Goal: Task Accomplishment & Management: Complete application form

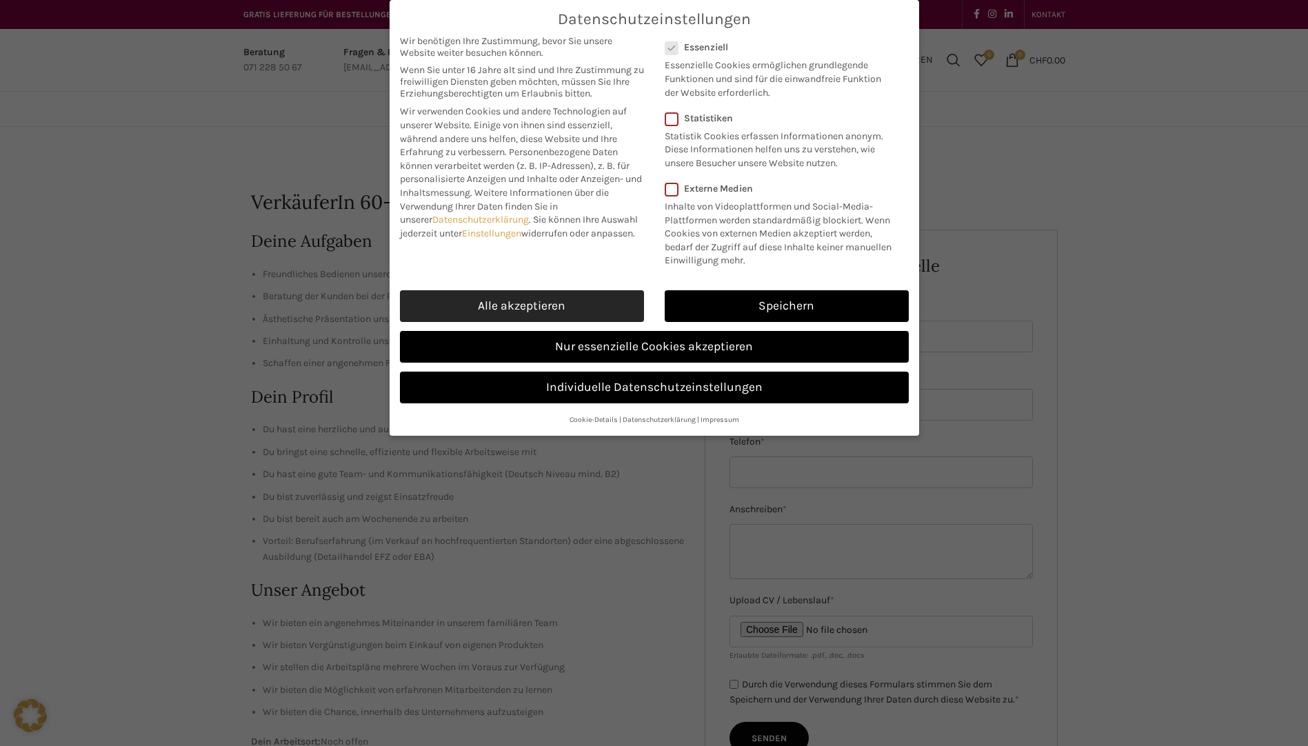
click at [554, 296] on link "Alle akzeptieren" at bounding box center [522, 306] width 244 height 32
checkbox input "true"
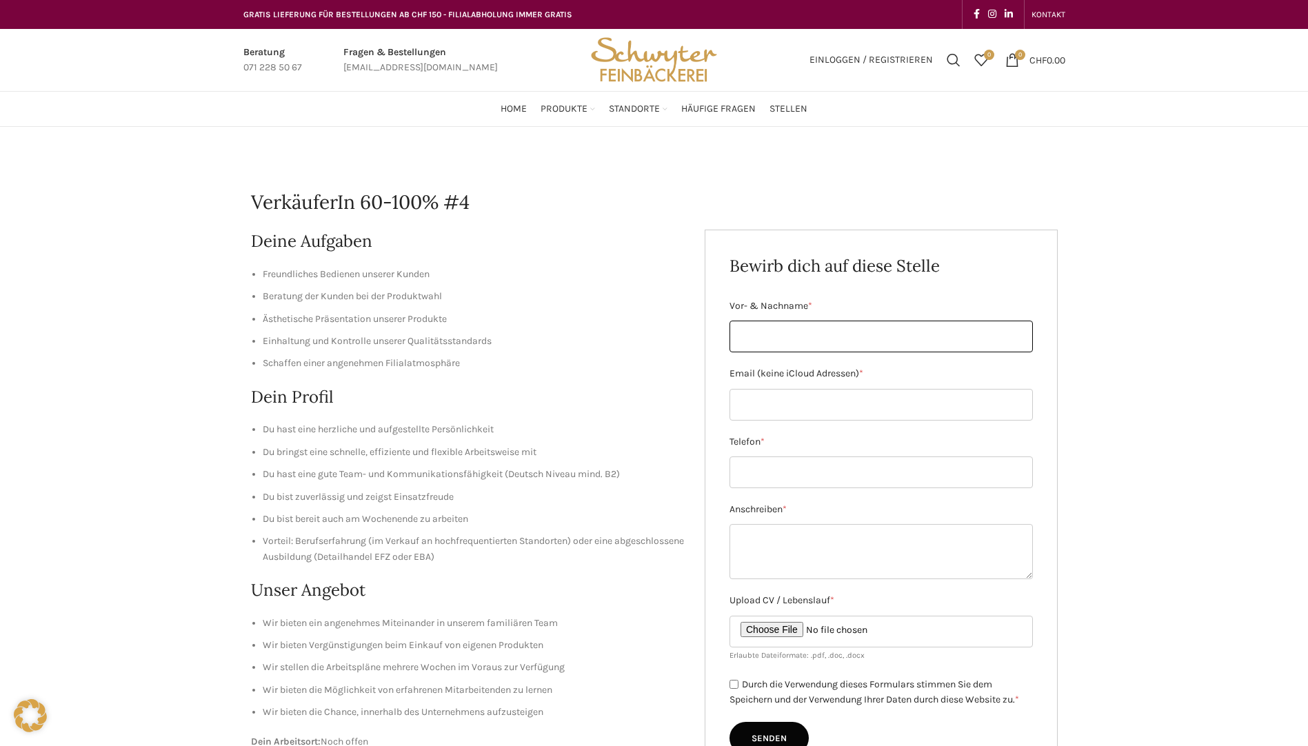
click at [777, 339] on input "Vor- & Nachname *" at bounding box center [881, 337] width 303 height 32
type input "[PERSON_NAME]"
click at [781, 404] on input "Email (keine iCloud Adressen) *" at bounding box center [881, 405] width 303 height 32
type input "[EMAIL_ADDRESS][DOMAIN_NAME]"
click at [800, 470] on input "Telefon *" at bounding box center [881, 473] width 303 height 32
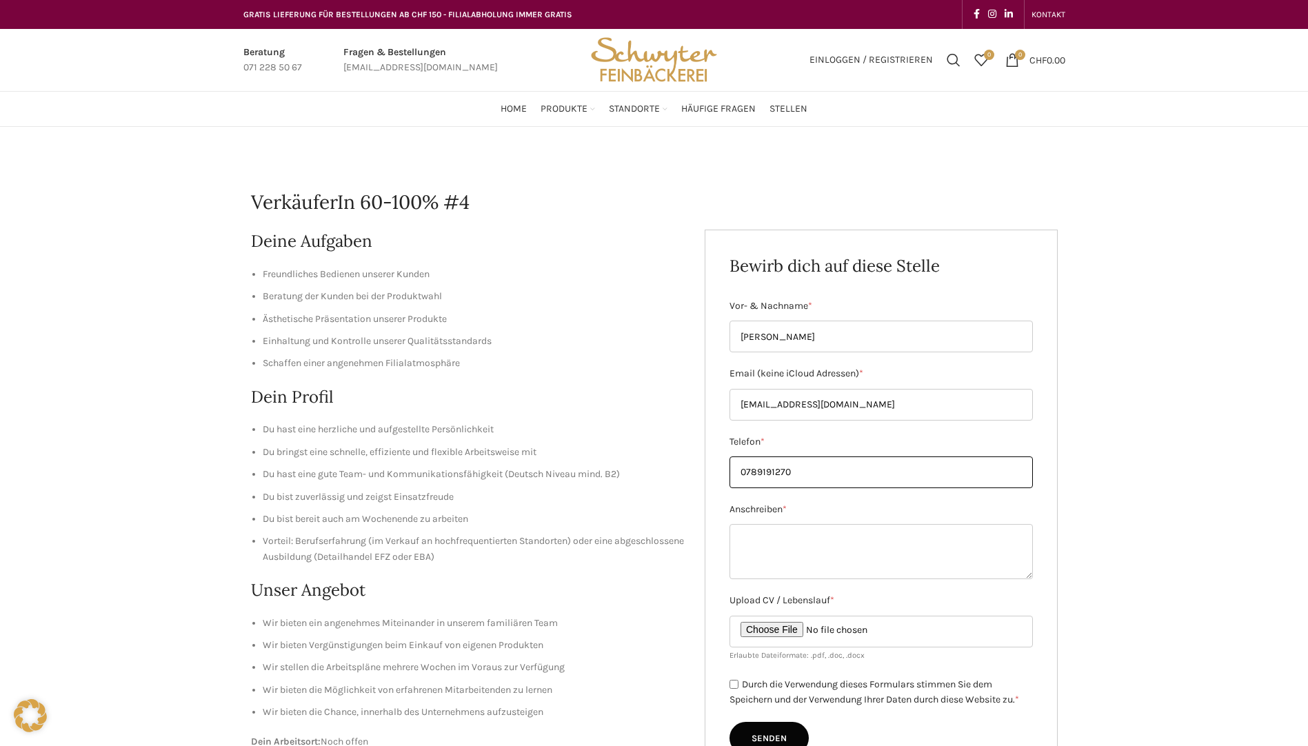
type input "0789191270"
click at [786, 534] on textarea "Anschreiben *" at bounding box center [881, 551] width 303 height 55
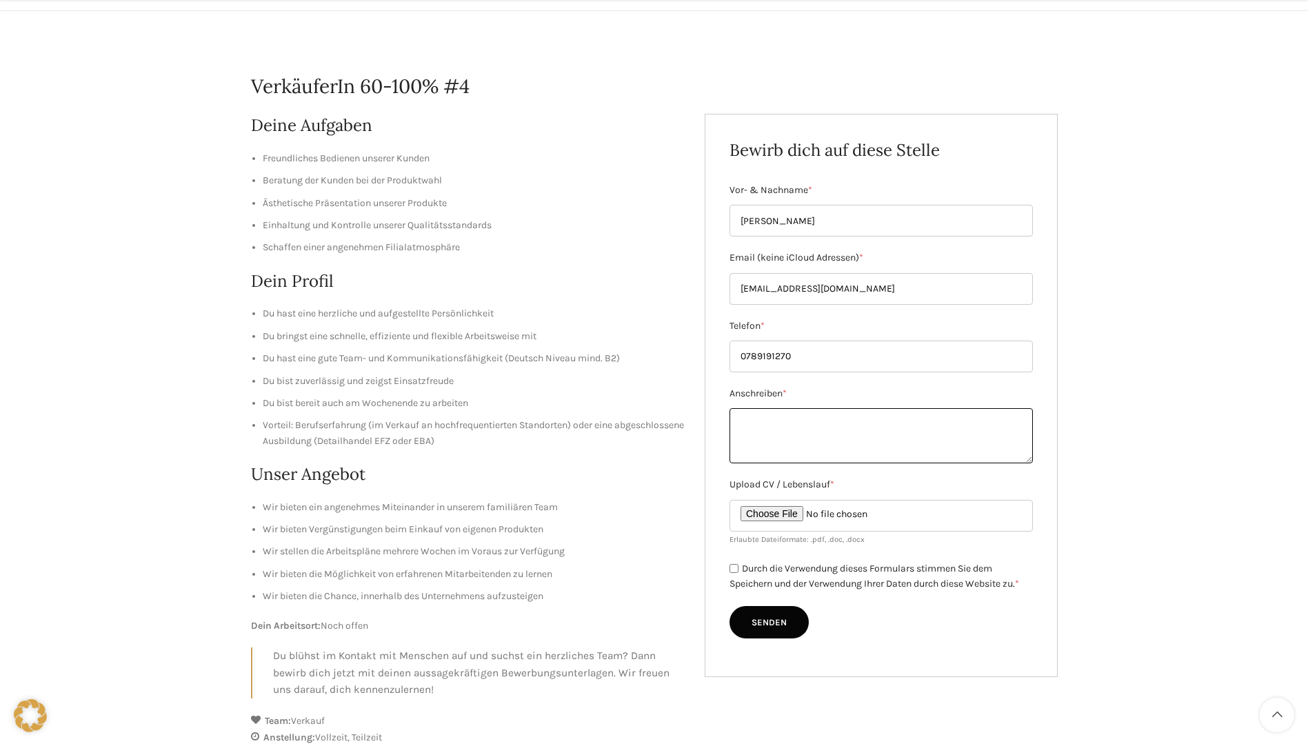
scroll to position [138, 0]
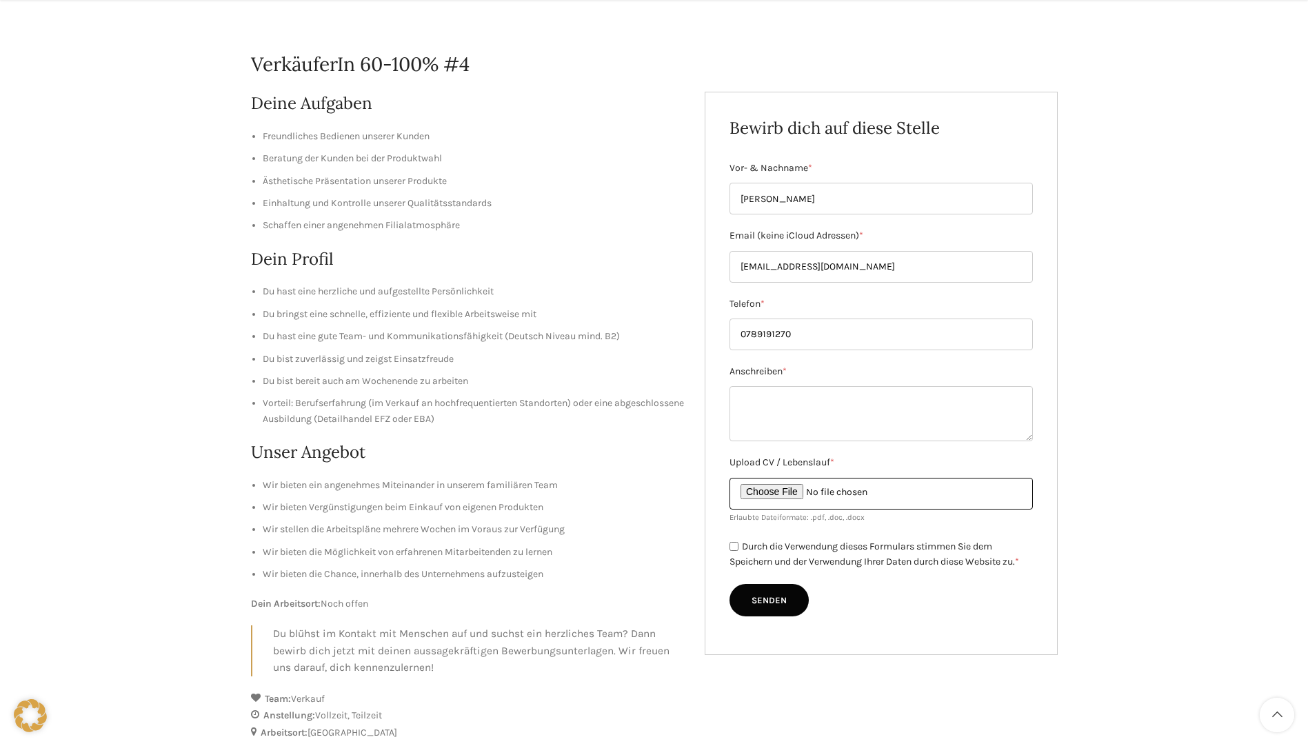
click at [808, 490] on input "Upload CV / Lebenslauf *" at bounding box center [881, 494] width 303 height 32
type input "C:\fakepath\29.05. [PERSON_NAME] Lebenslauf.pdf"
click at [769, 393] on textarea "Anschreiben *" at bounding box center [881, 413] width 303 height 55
click at [763, 393] on textarea "Anschreiben *" at bounding box center [881, 413] width 303 height 55
paste textarea "Christine Büchel Buchenstrasse 2 9463 Oberriet  +41 78 919 12 70  crissy2@gmx…"
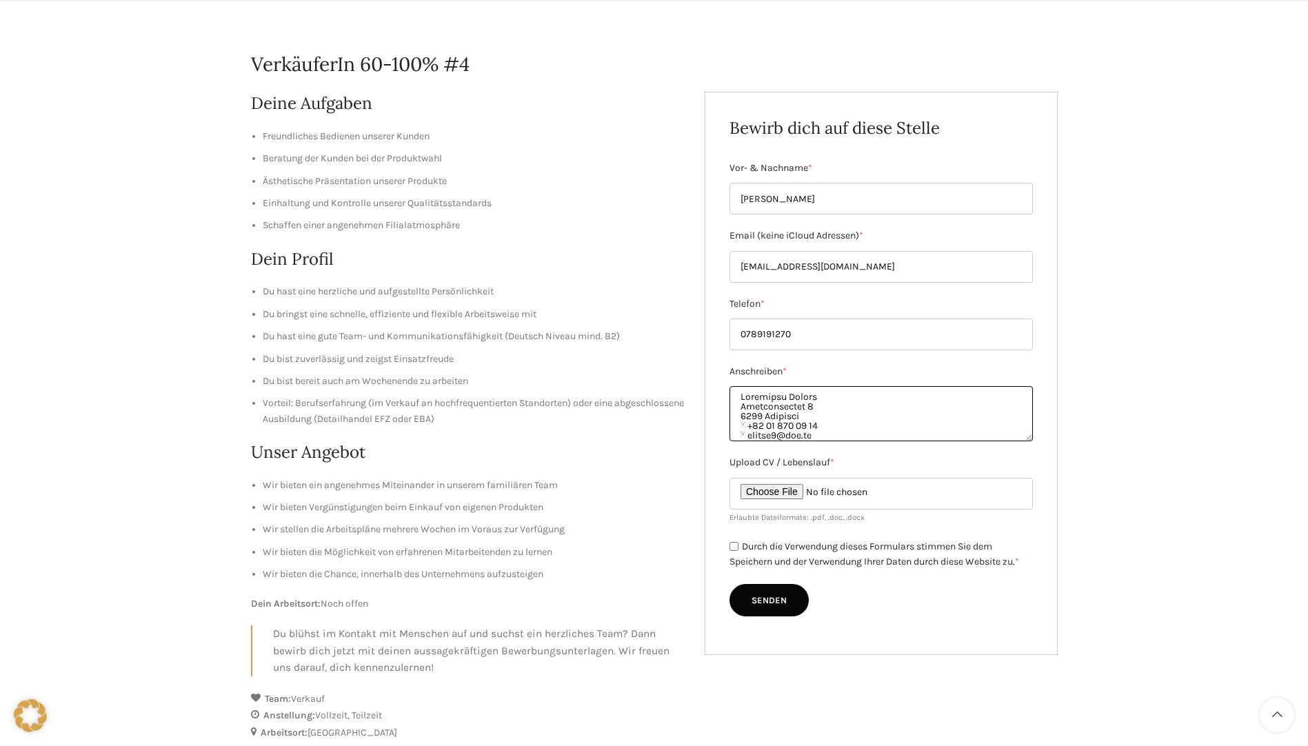
scroll to position [378, 0]
type textarea "Christine Büchel Buchenstrasse 2 9463 Oberriet  +41 78 919 12 70  crissy2@gmx…"
click at [737, 548] on input "Durch die Verwendung dieses Formulars stimmen Sie dem Speichern und der Verwend…" at bounding box center [734, 546] width 9 height 9
checkbox input "true"
click at [761, 592] on input "Senden" at bounding box center [769, 600] width 79 height 33
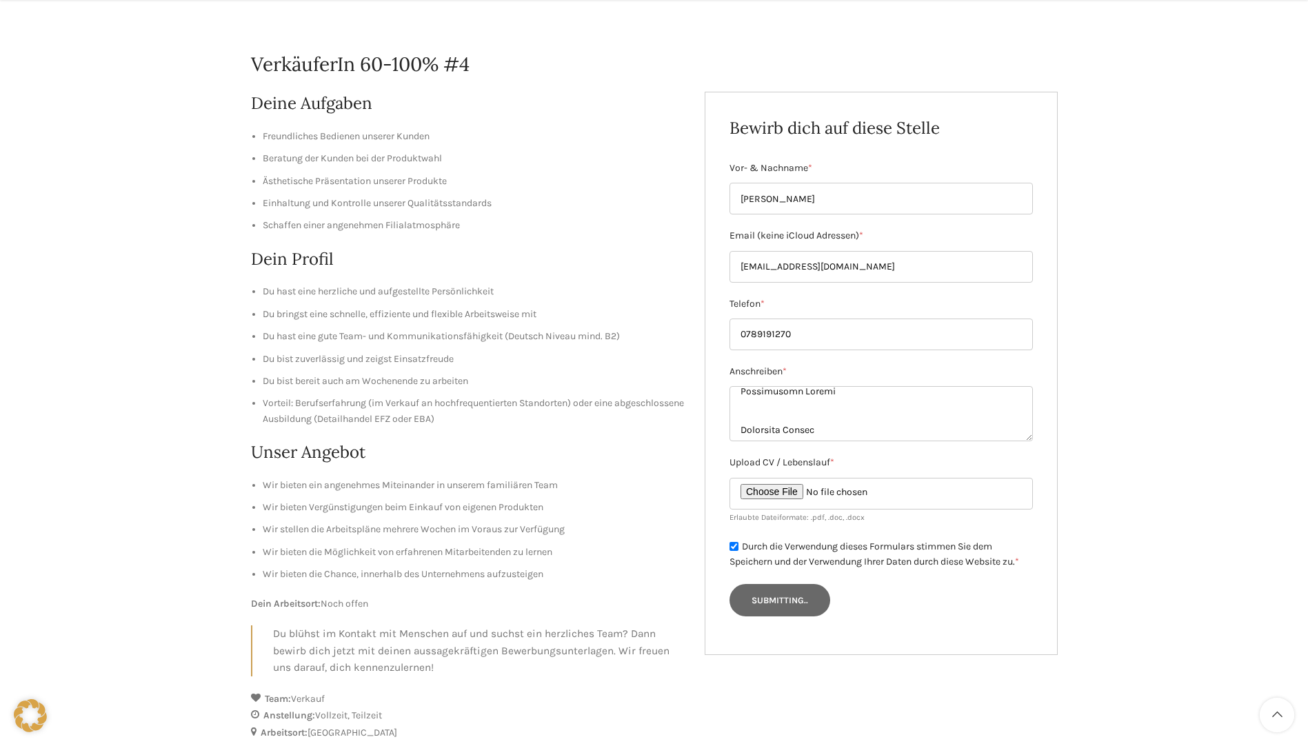
type input "Senden"
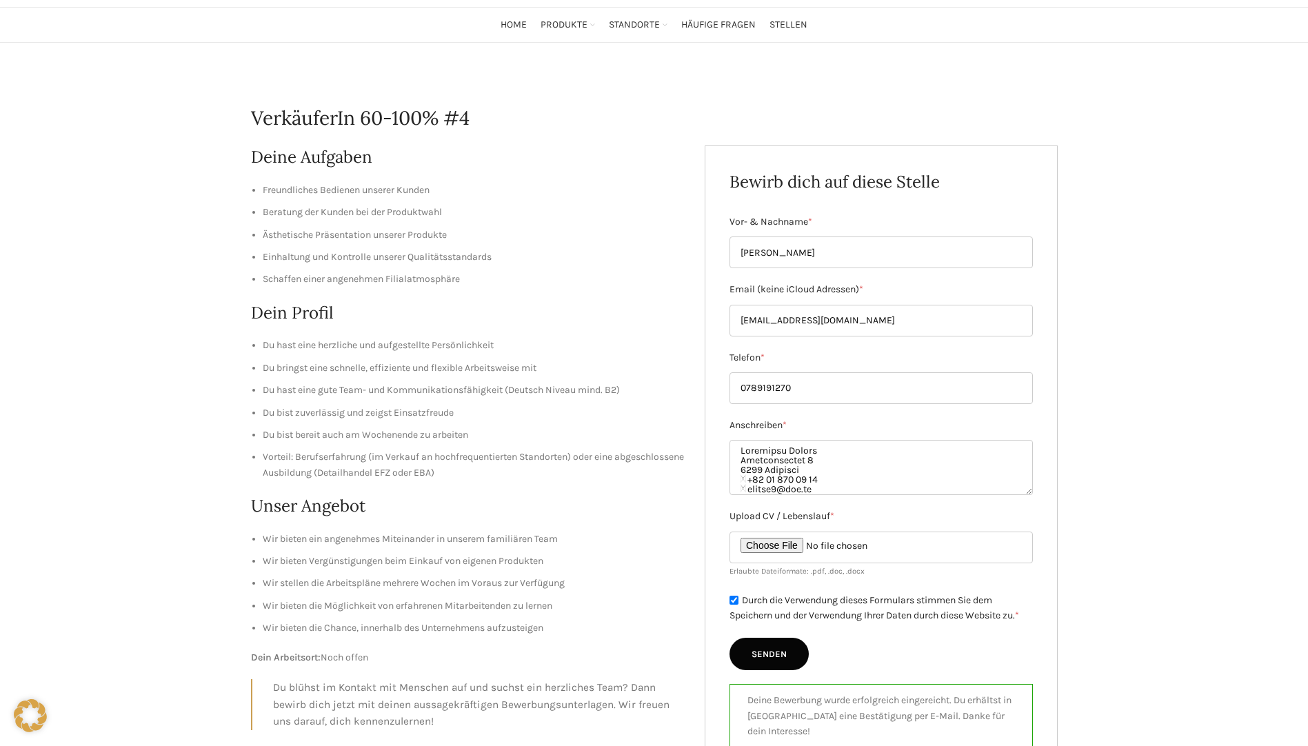
scroll to position [69, 0]
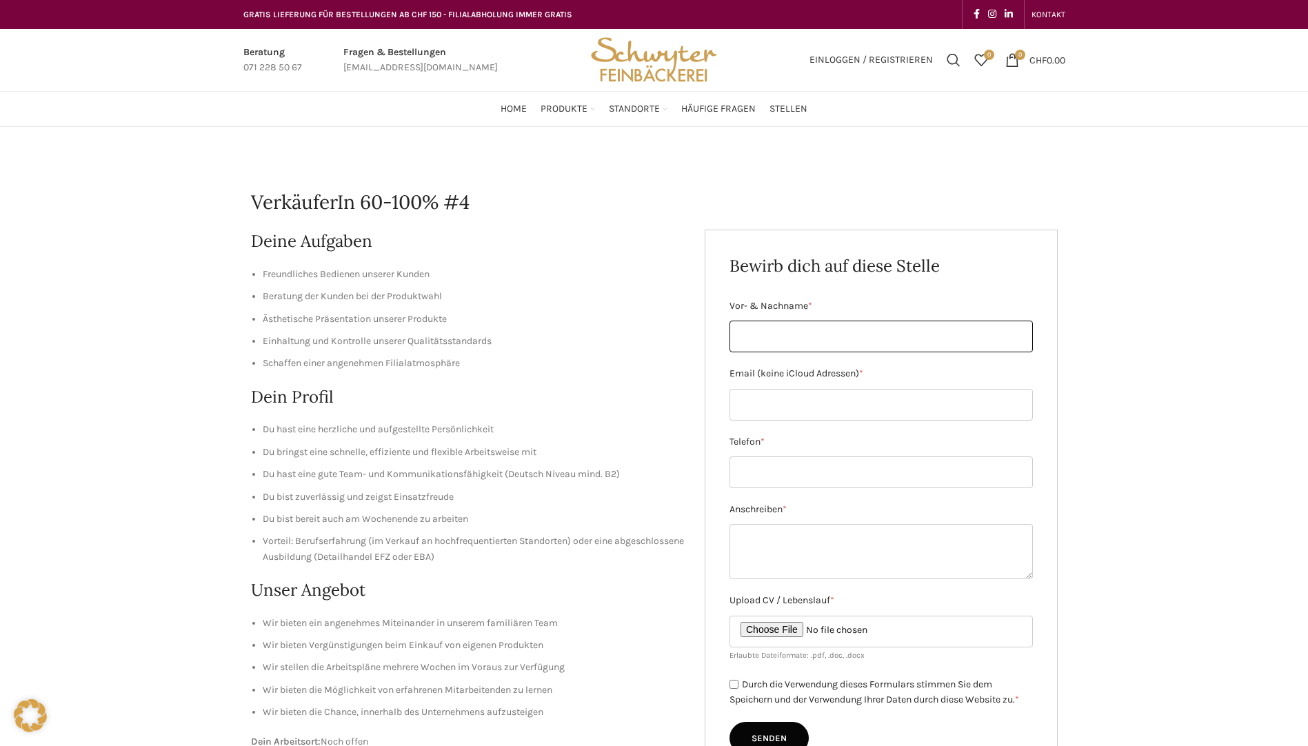
click at [772, 341] on input "Vor- & Nachname *" at bounding box center [881, 337] width 303 height 32
type input "[PERSON_NAME]"
click at [764, 408] on input "Email (keine iCloud Adressen) *" at bounding box center [881, 405] width 303 height 32
type input "[EMAIL_ADDRESS][DOMAIN_NAME]"
click at [769, 477] on input "Telefon *" at bounding box center [881, 473] width 303 height 32
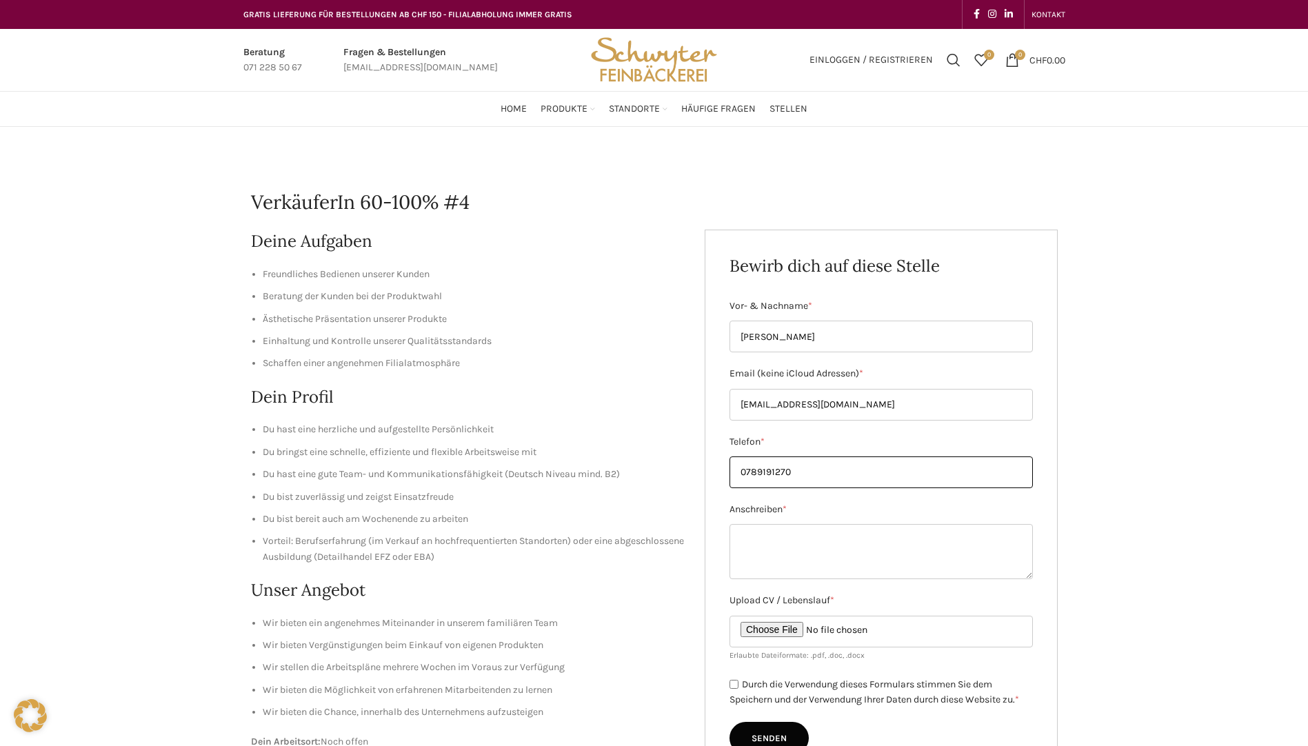
type input "0789191270"
click at [767, 534] on textarea "Anschreiben *" at bounding box center [881, 551] width 303 height 55
click at [793, 628] on input "Upload CV / Lebenslauf *" at bounding box center [881, 632] width 303 height 32
type input "C:\fakepath\29.05. [PERSON_NAME] Lebenslauf.pdf"
click at [670, 62] on img "Site logo" at bounding box center [653, 60] width 135 height 62
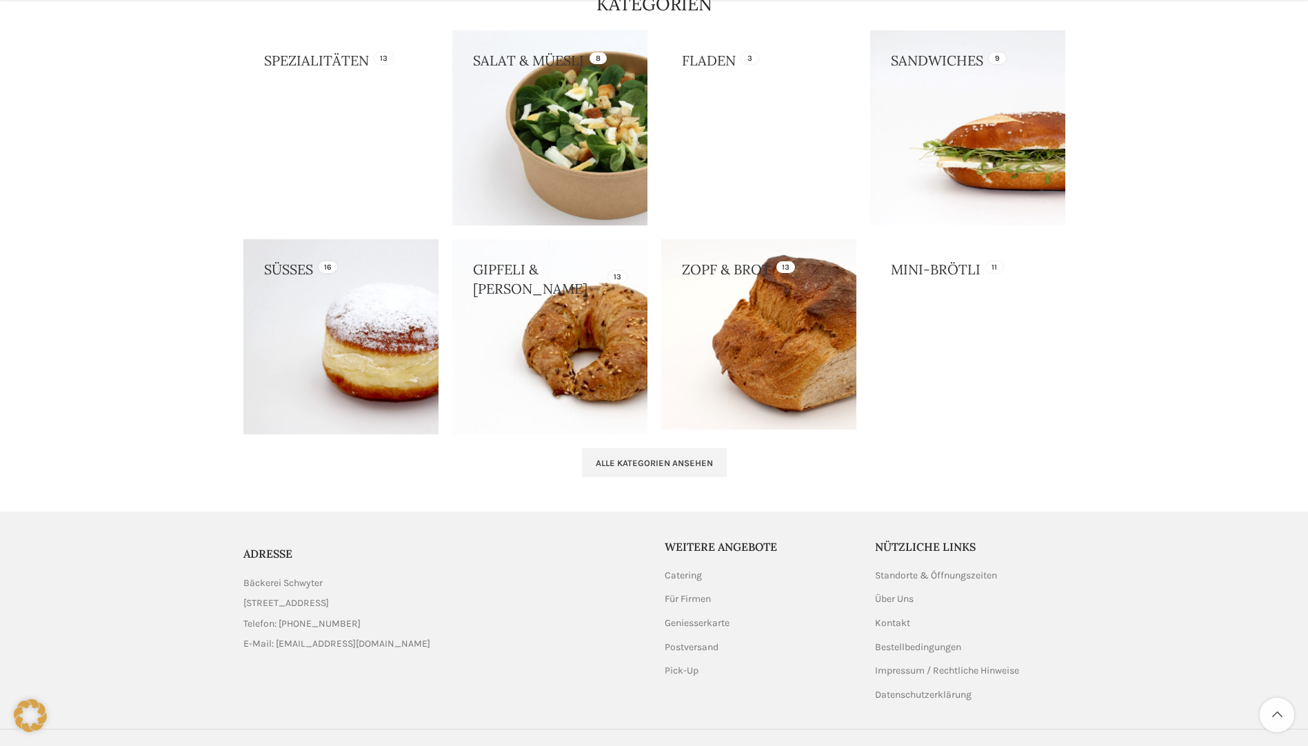
scroll to position [1277, 0]
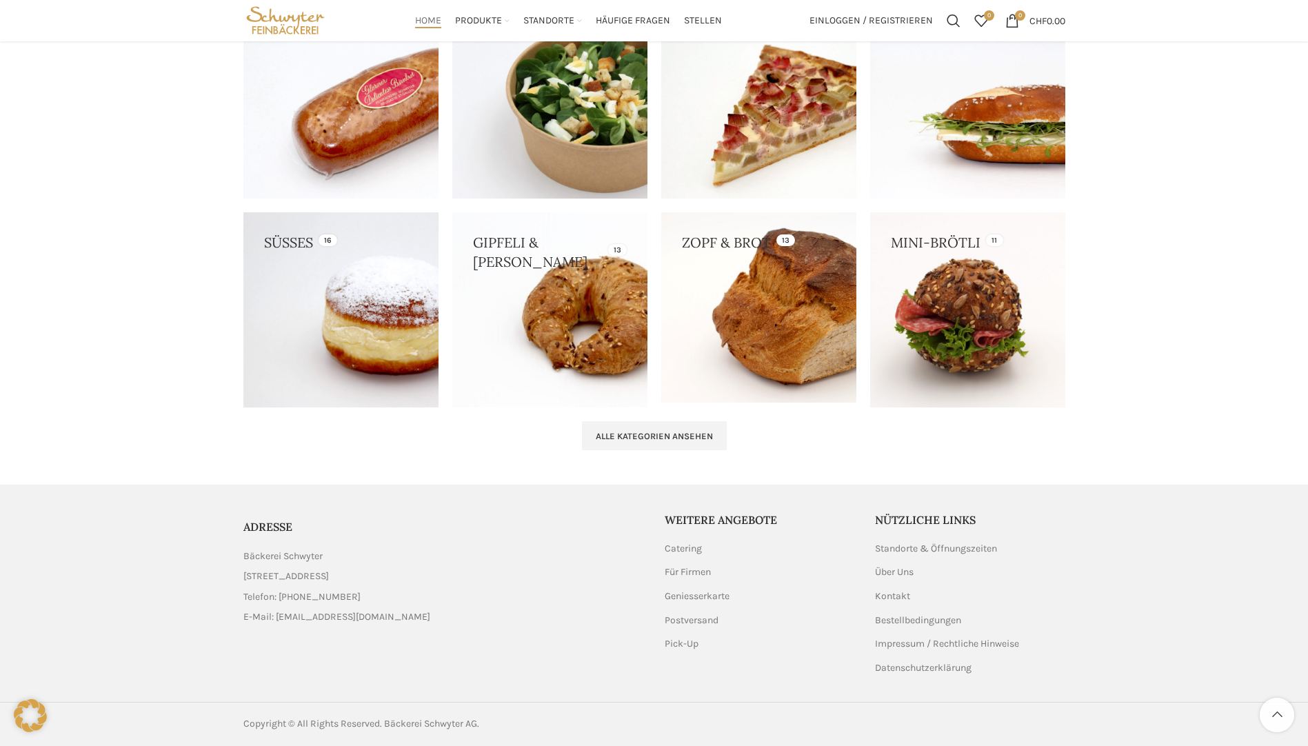
click at [250, 575] on span "[STREET_ADDRESS]" at bounding box center [286, 576] width 86 height 15
